Goal: Navigation & Orientation: Find specific page/section

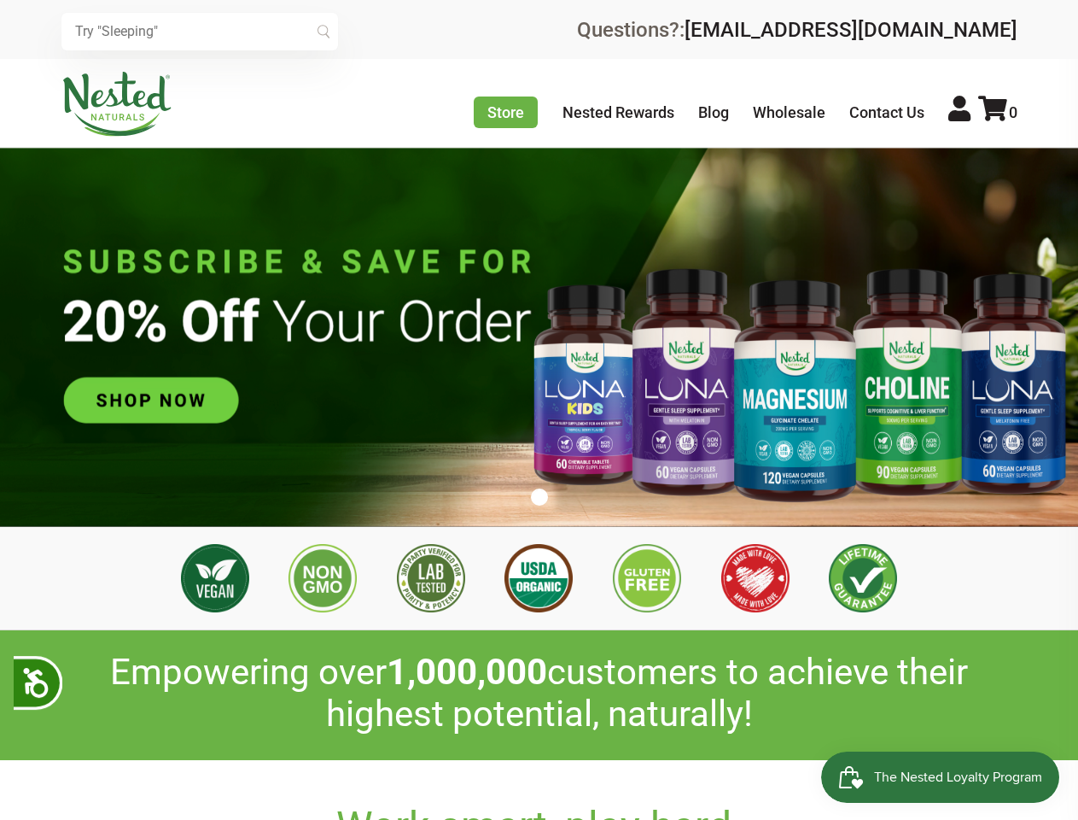
scroll to position [0, 2100]
click at [38, 682] on icon at bounding box center [35, 680] width 30 height 30
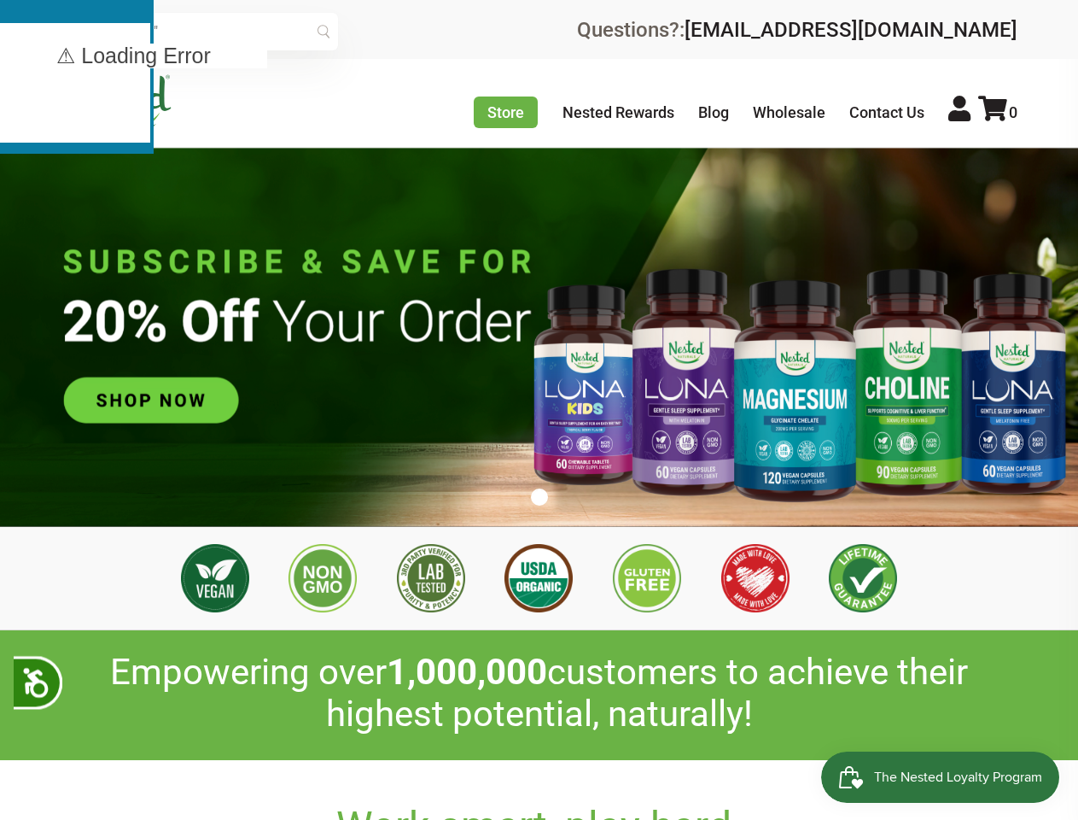
click at [200, 32] on input "text" at bounding box center [199, 32] width 277 height 38
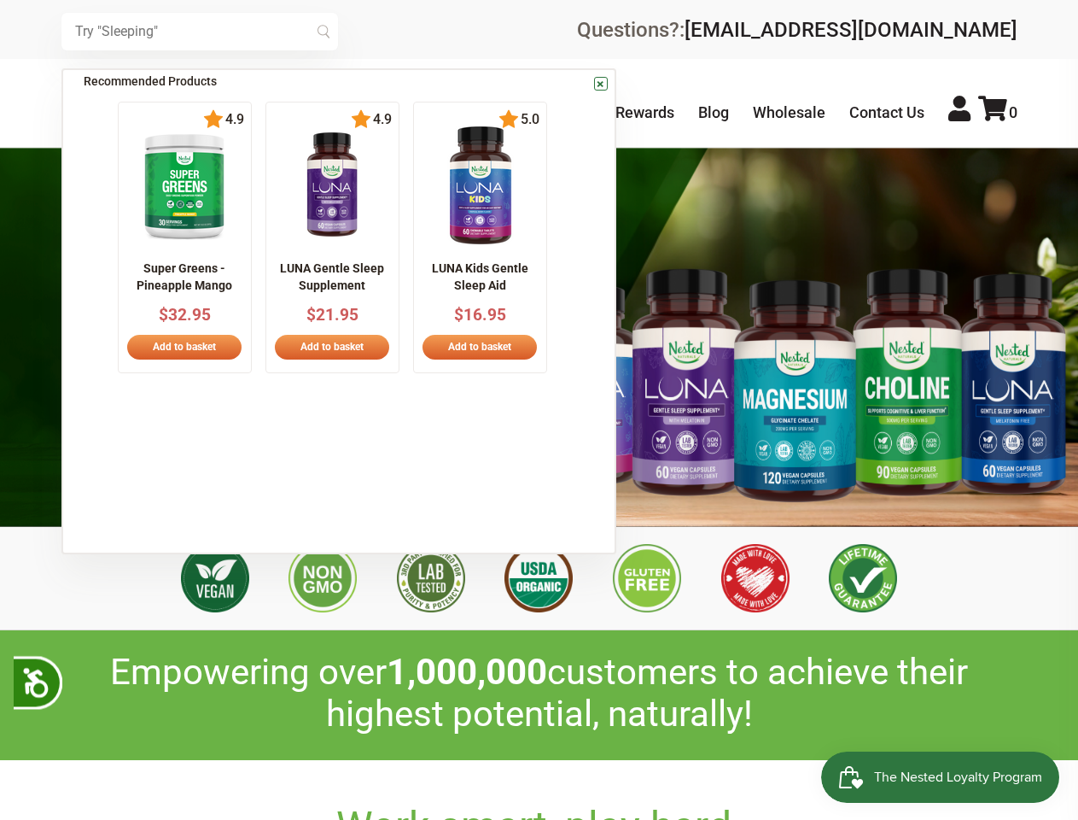
click at [998, 112] on icon at bounding box center [992, 109] width 29 height 26
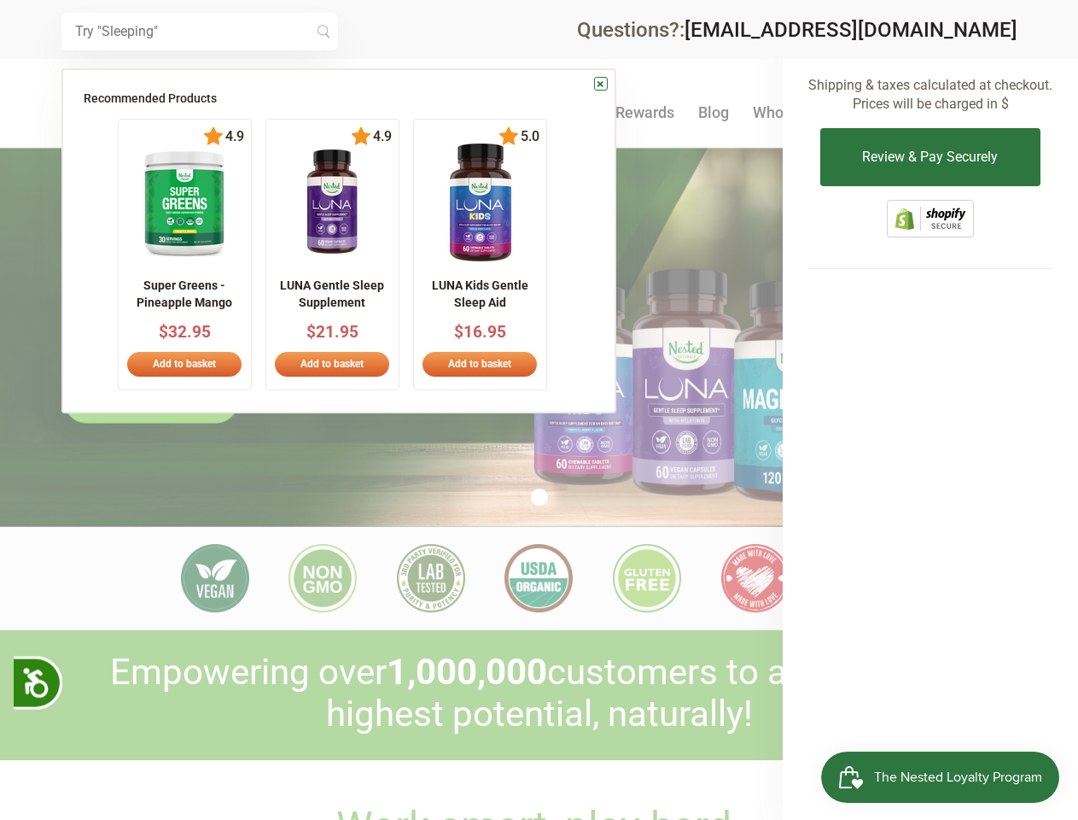
click at [540, 497] on div at bounding box center [539, 410] width 1078 height 820
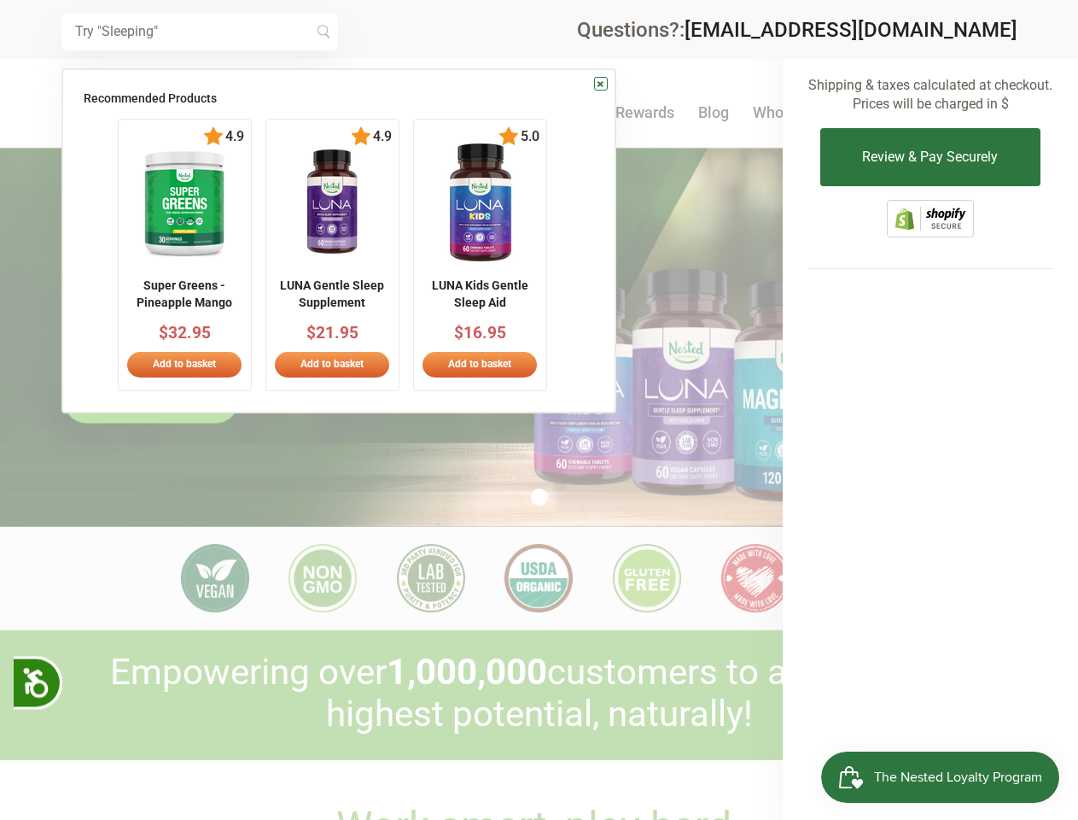
scroll to position [0, 3599]
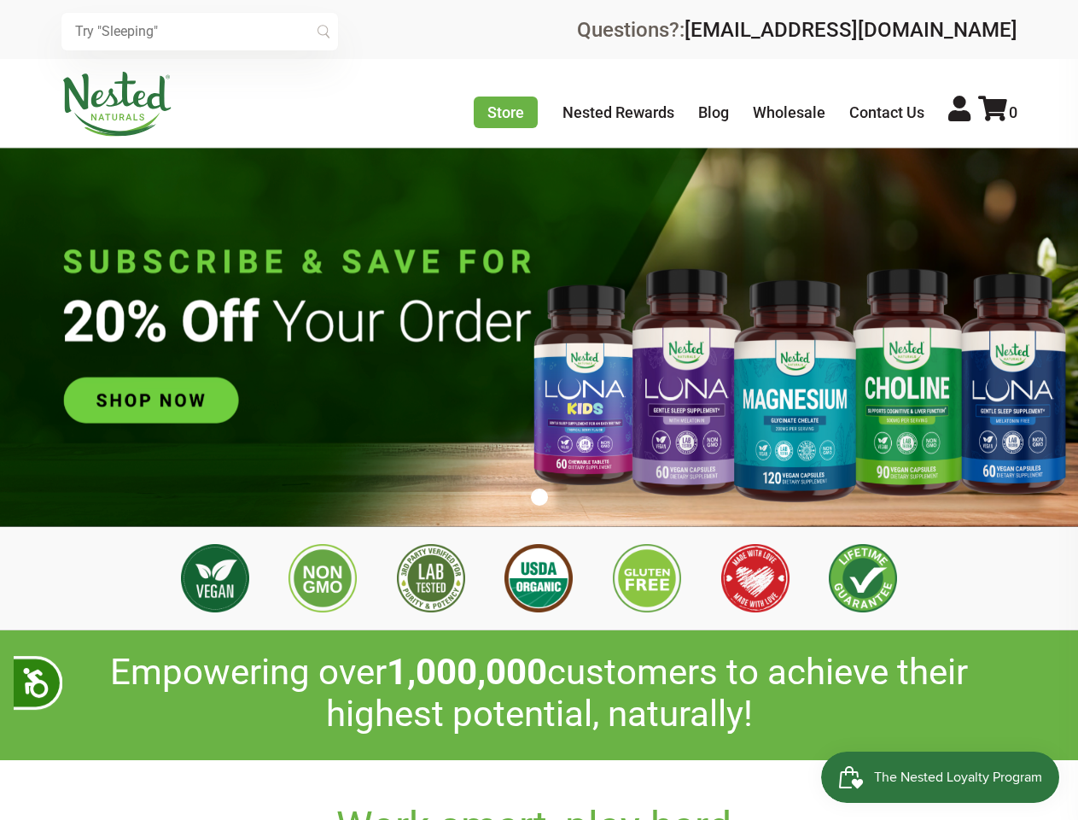
scroll to position [0, 2399]
click at [38, 682] on icon at bounding box center [35, 680] width 30 height 30
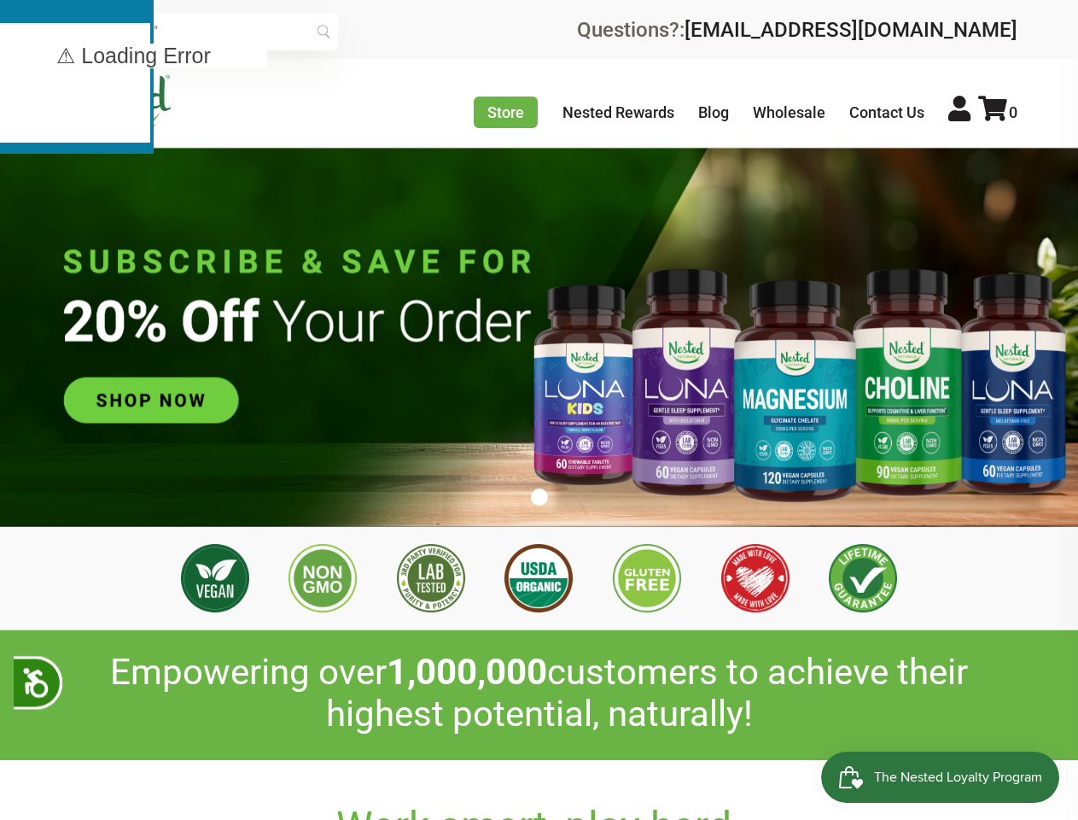
click at [200, 32] on input "text" at bounding box center [199, 32] width 277 height 38
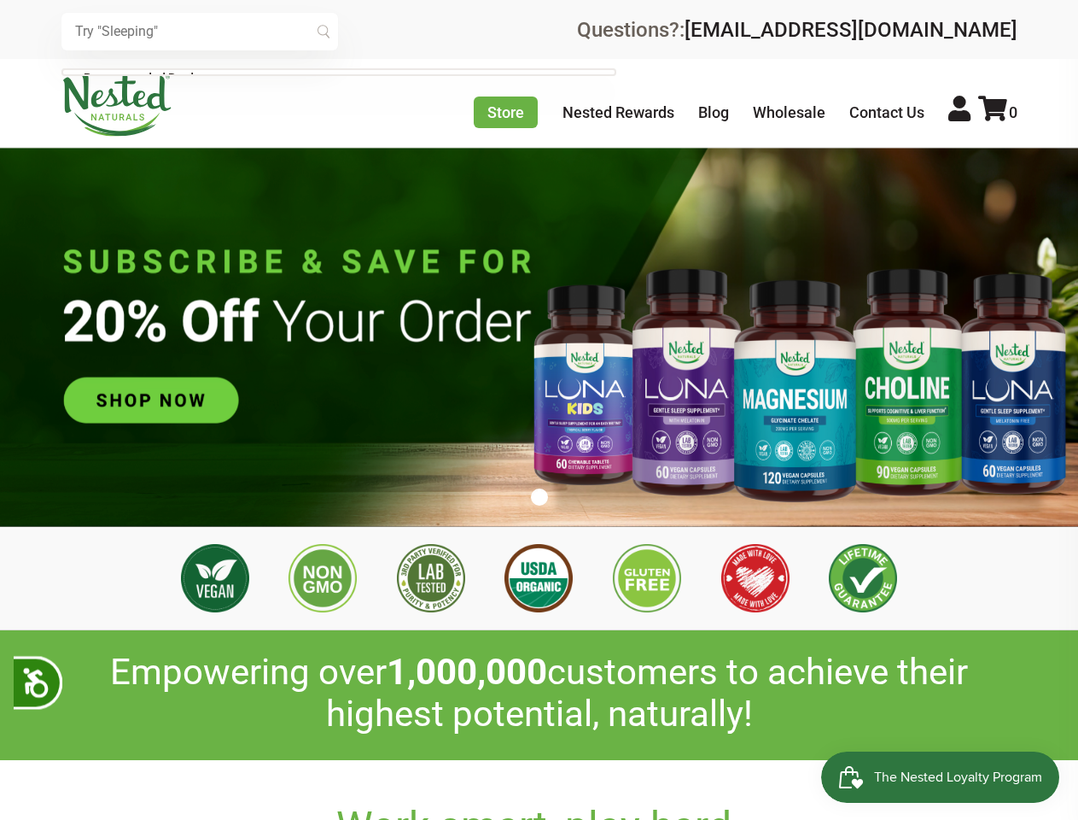
scroll to position [0, 2999]
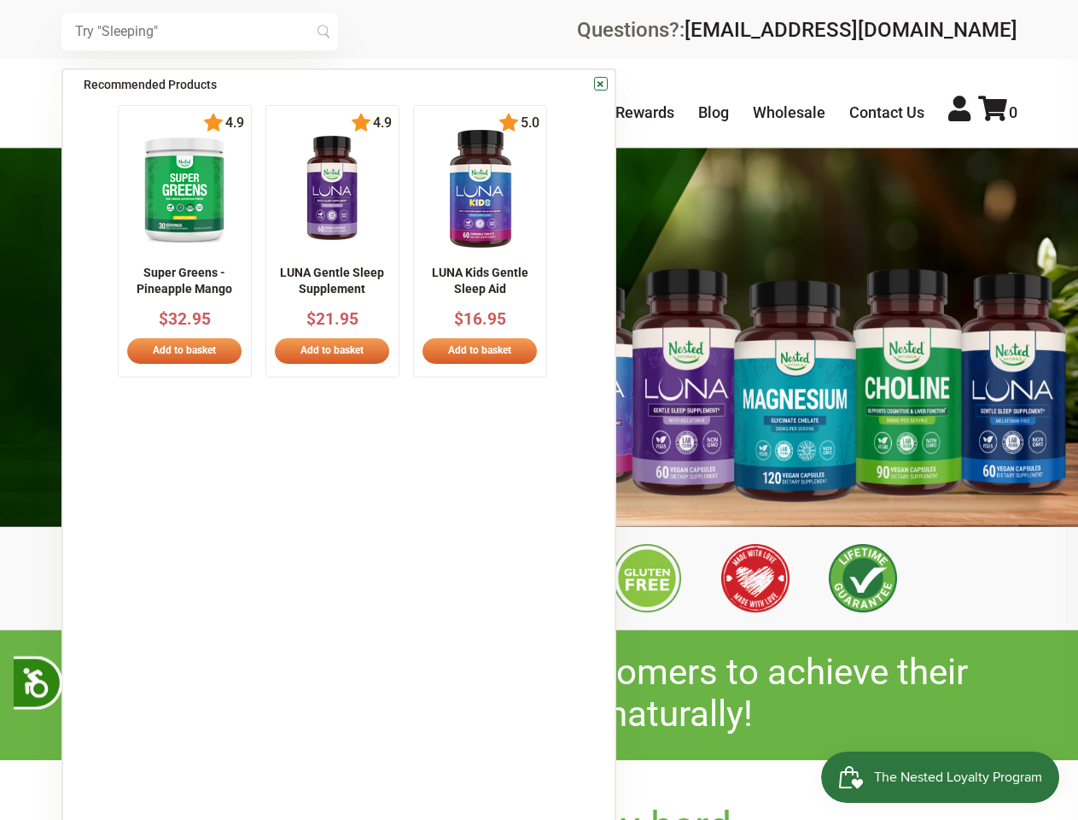
click at [998, 112] on icon at bounding box center [992, 109] width 29 height 26
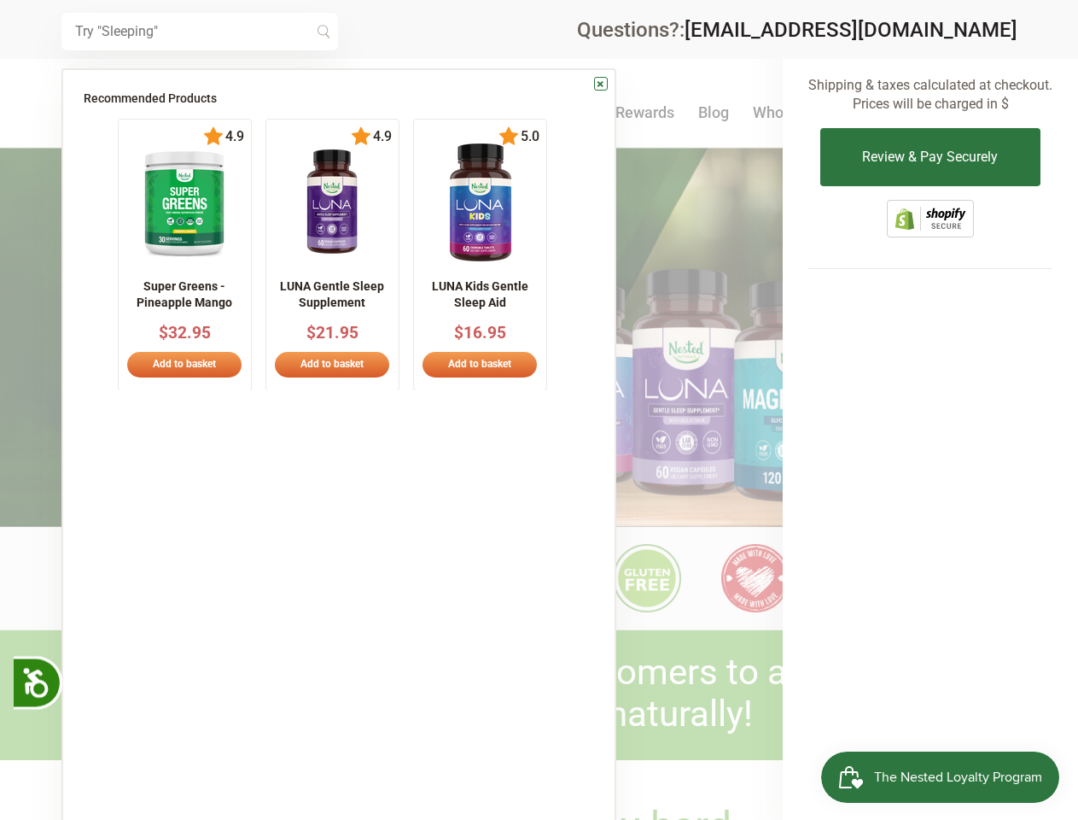
click at [539, 483] on div at bounding box center [539, 410] width 1078 height 820
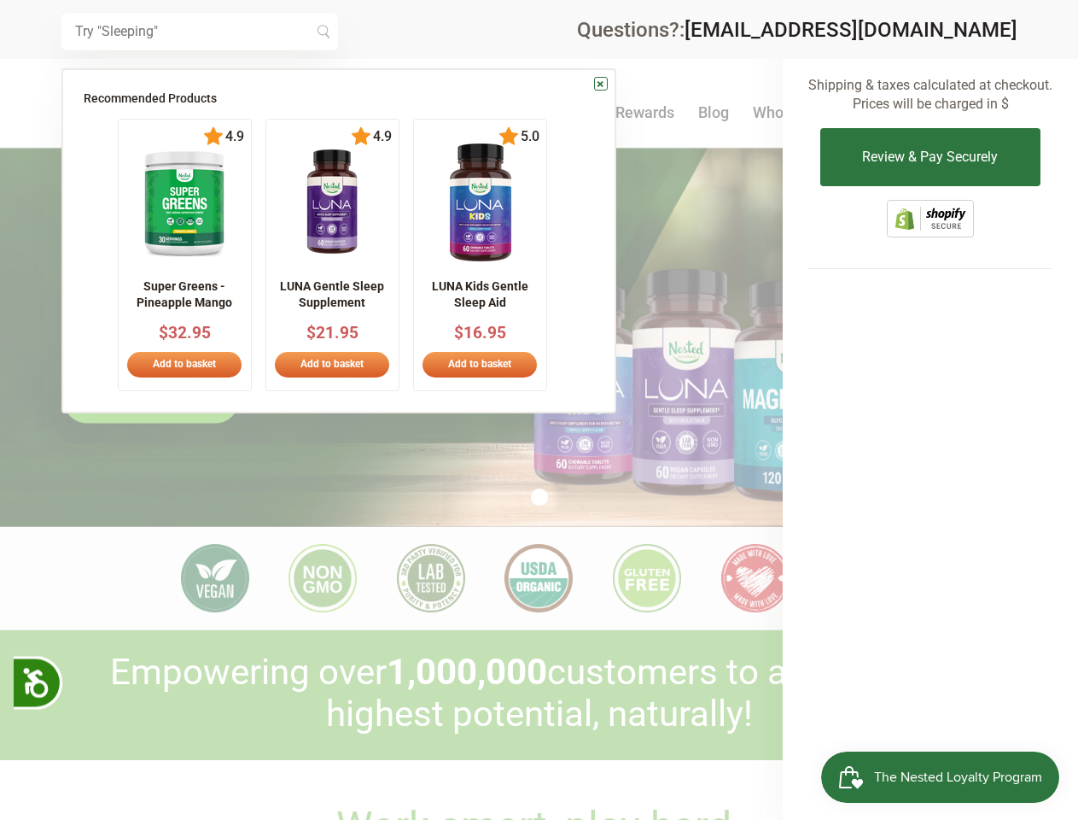
click at [540, 497] on div at bounding box center [539, 410] width 1078 height 820
